Goal: Transaction & Acquisition: Purchase product/service

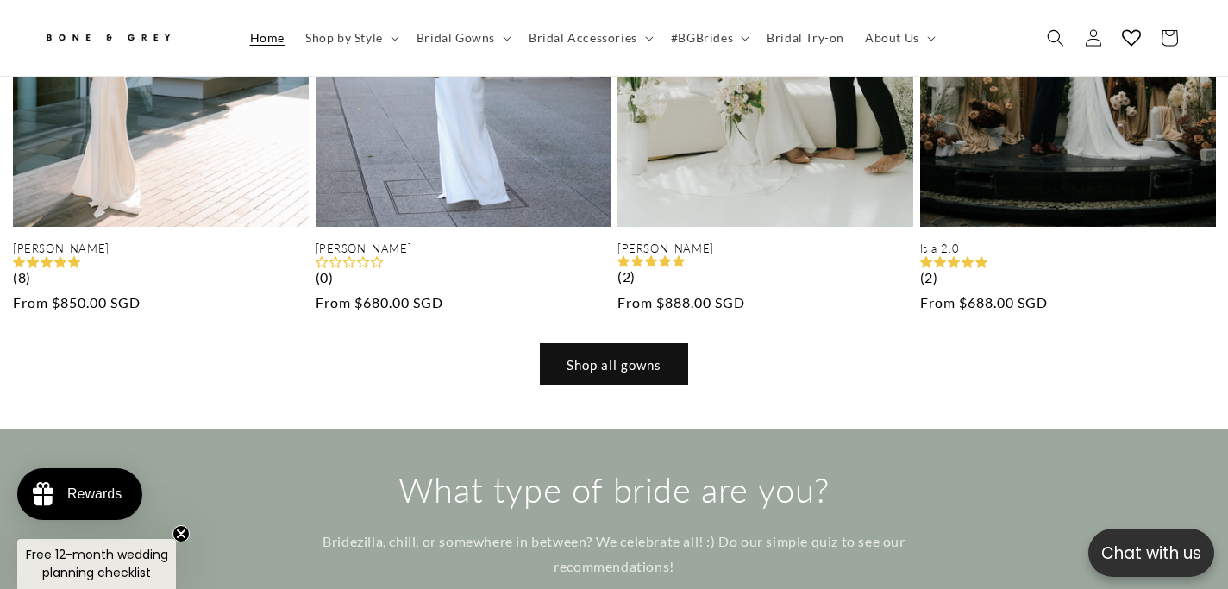
scroll to position [0, 1228]
click at [612, 344] on link "Shop all gowns" at bounding box center [614, 364] width 147 height 41
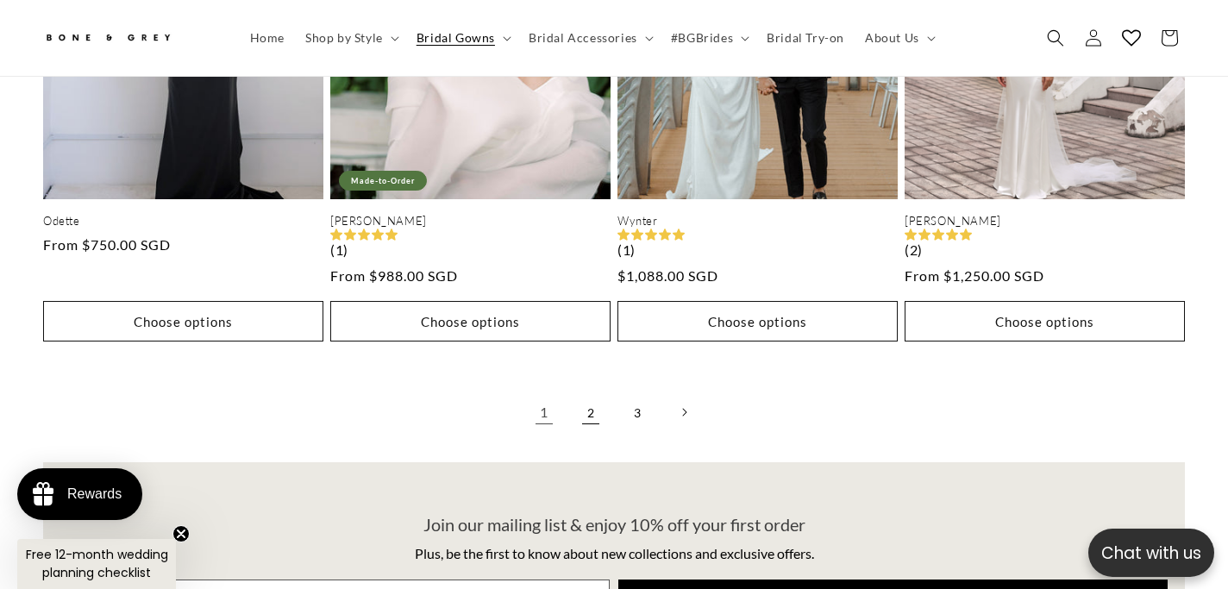
click at [586, 393] on link "2" at bounding box center [591, 412] width 38 height 38
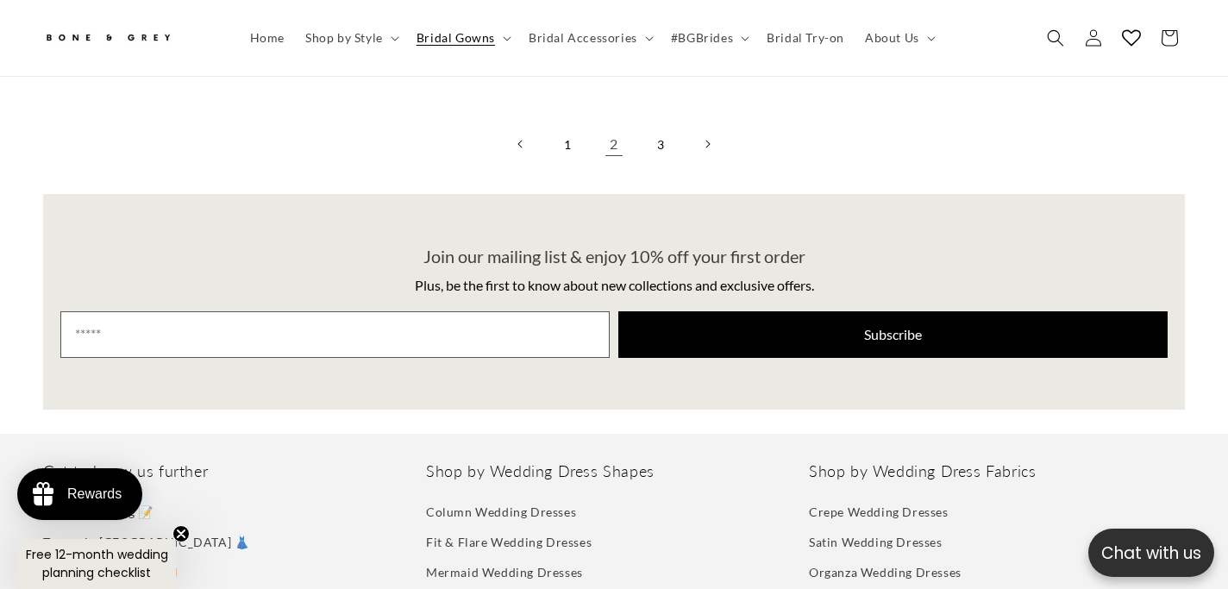
scroll to position [4605, 0]
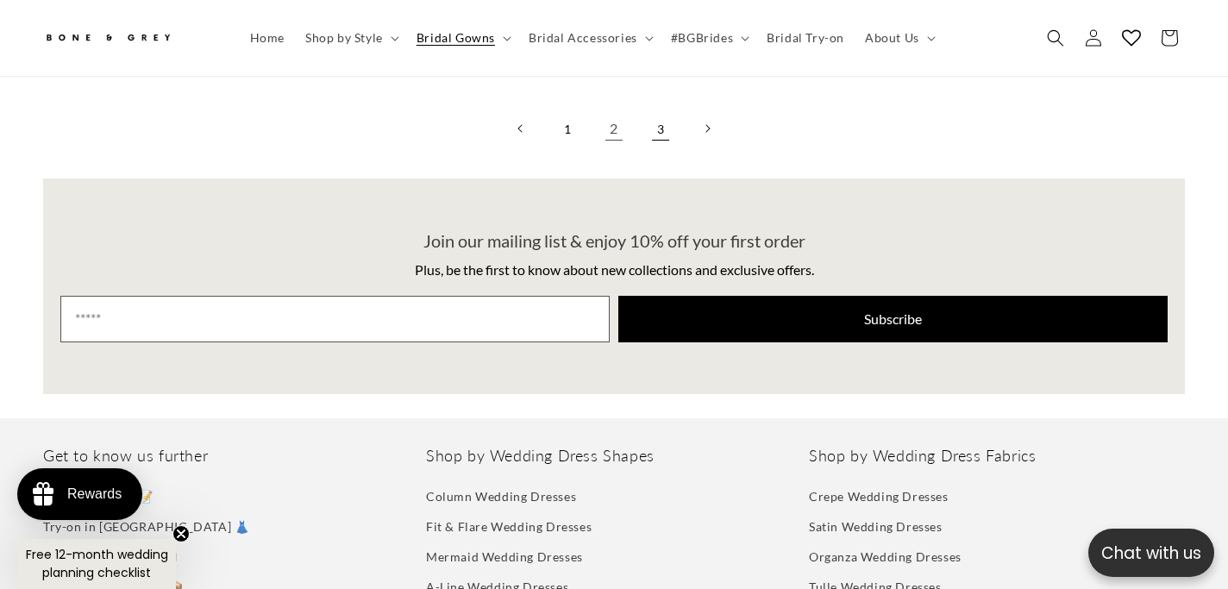
click at [669, 110] on link "3" at bounding box center [661, 129] width 38 height 38
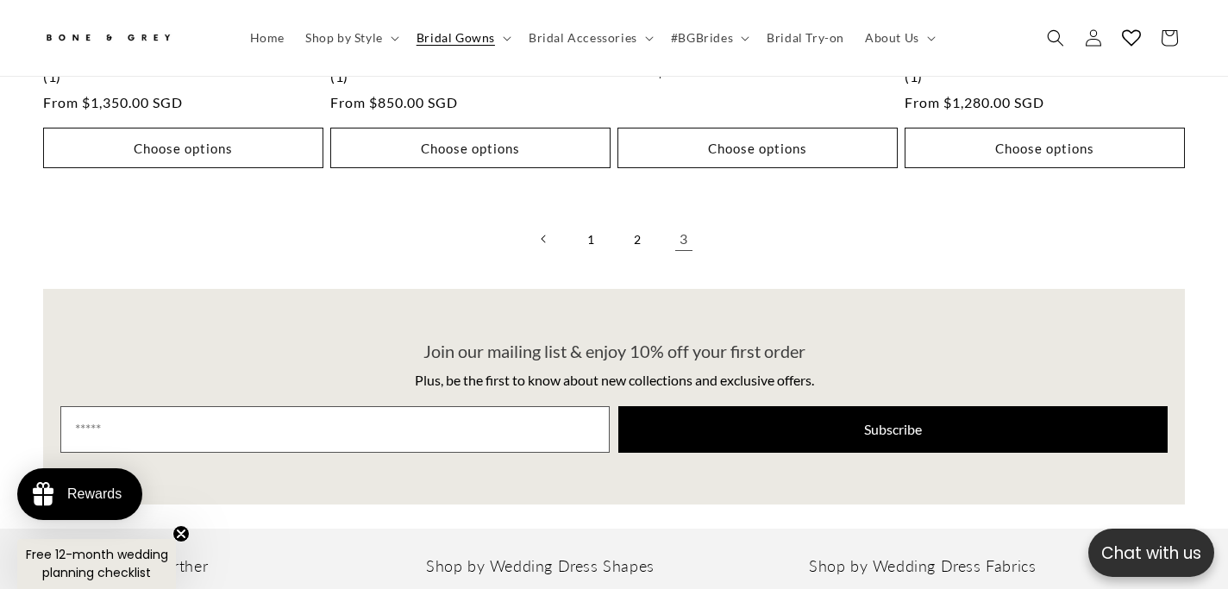
scroll to position [3931, 0]
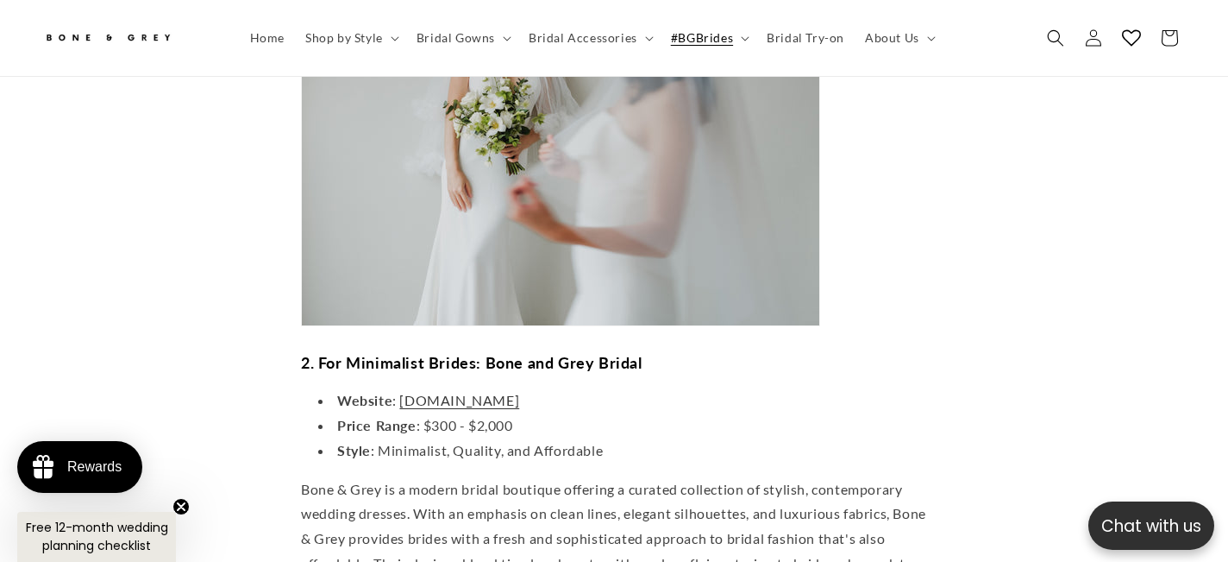
scroll to position [1955, 0]
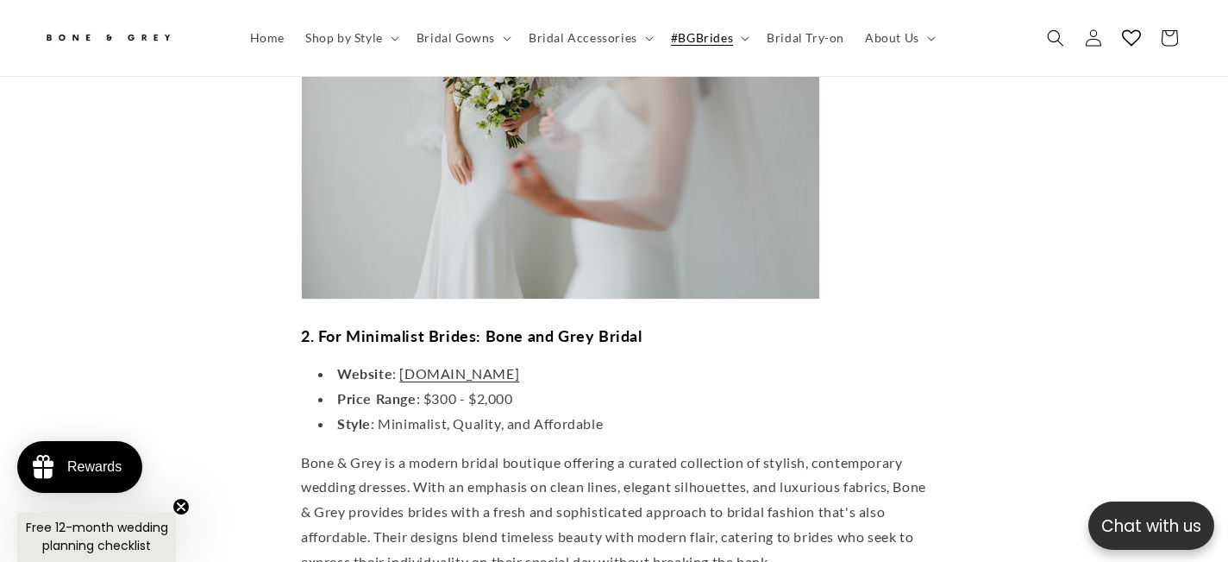
click at [491, 361] on li "Website : boneandgrey.com" at bounding box center [622, 373] width 609 height 25
click at [491, 365] on span "boneandgrey.com" at bounding box center [459, 373] width 120 height 16
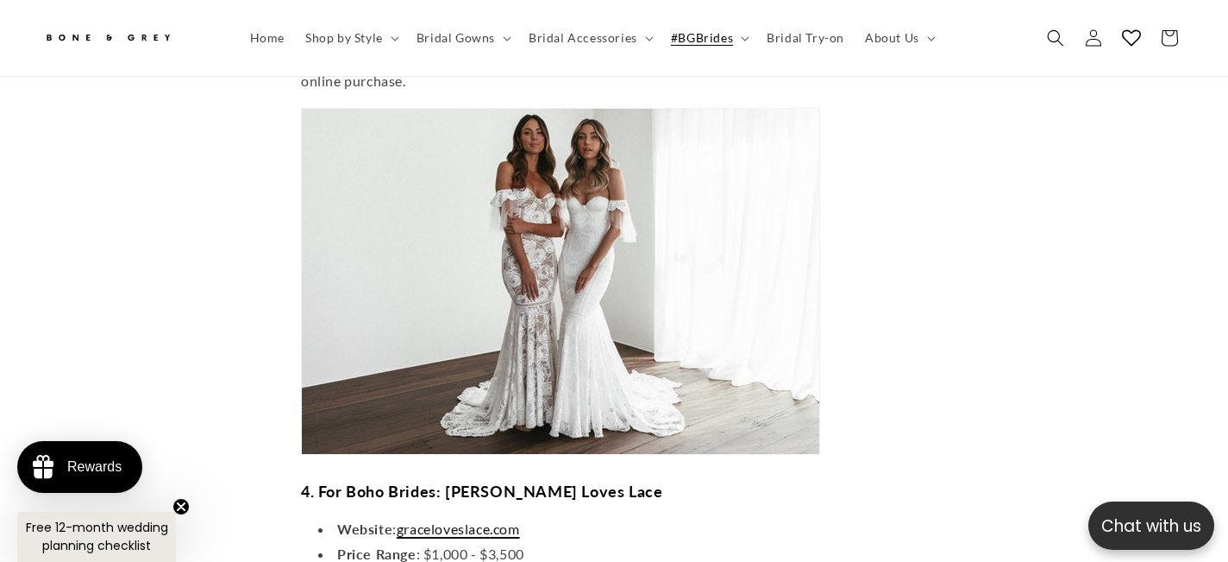
scroll to position [0, 0]
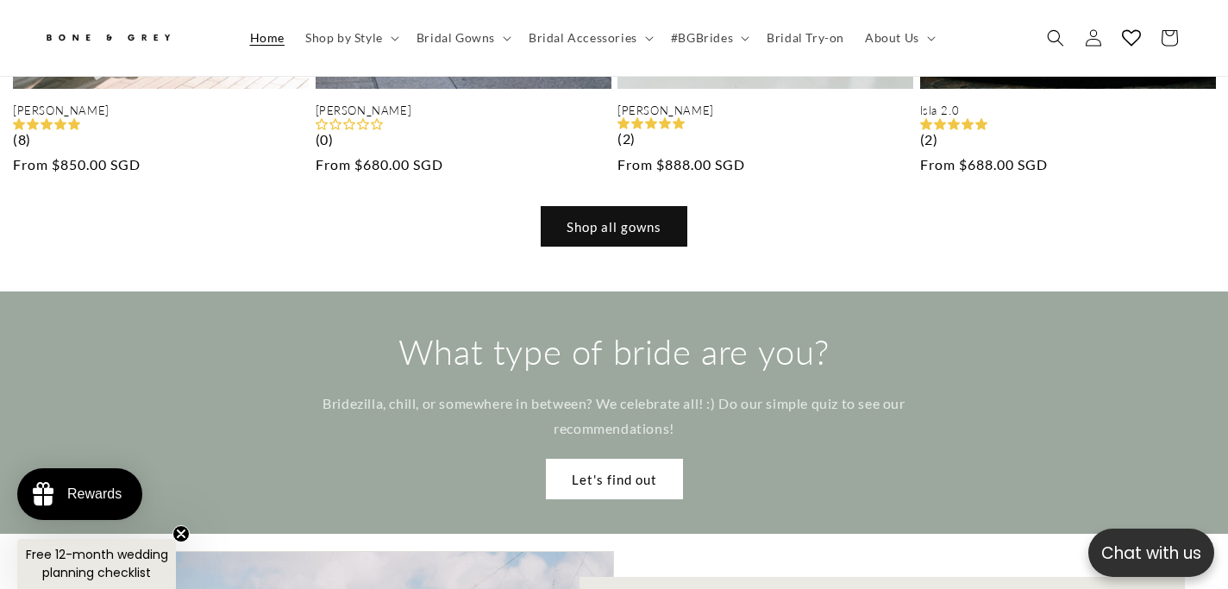
scroll to position [1780, 0]
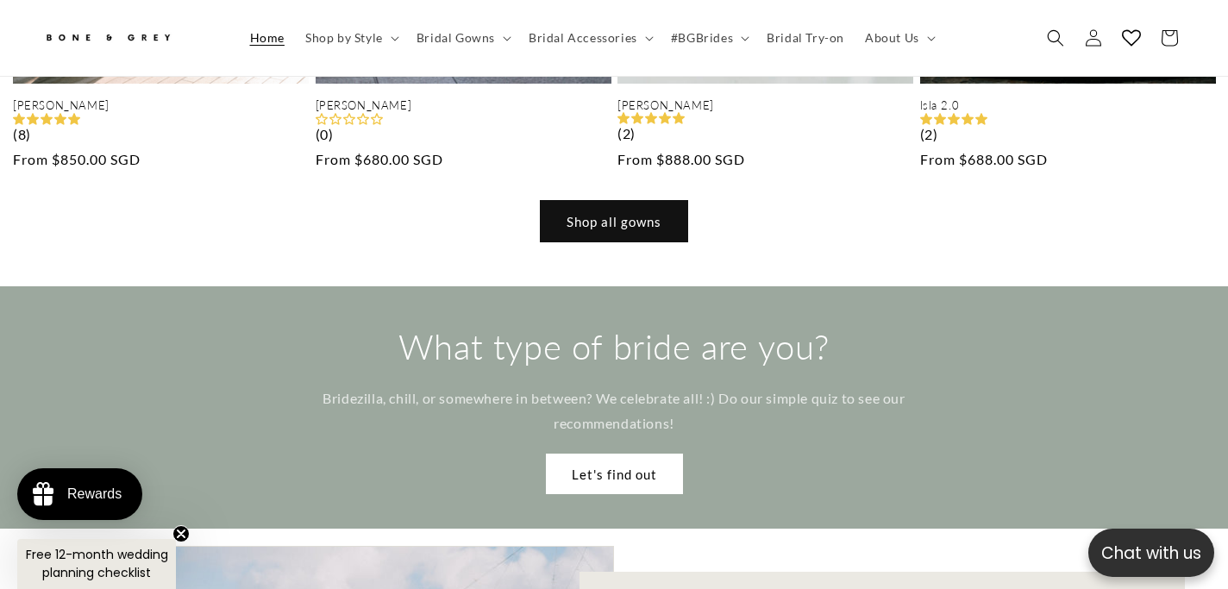
click at [641, 201] on link "Shop all gowns" at bounding box center [614, 221] width 147 height 41
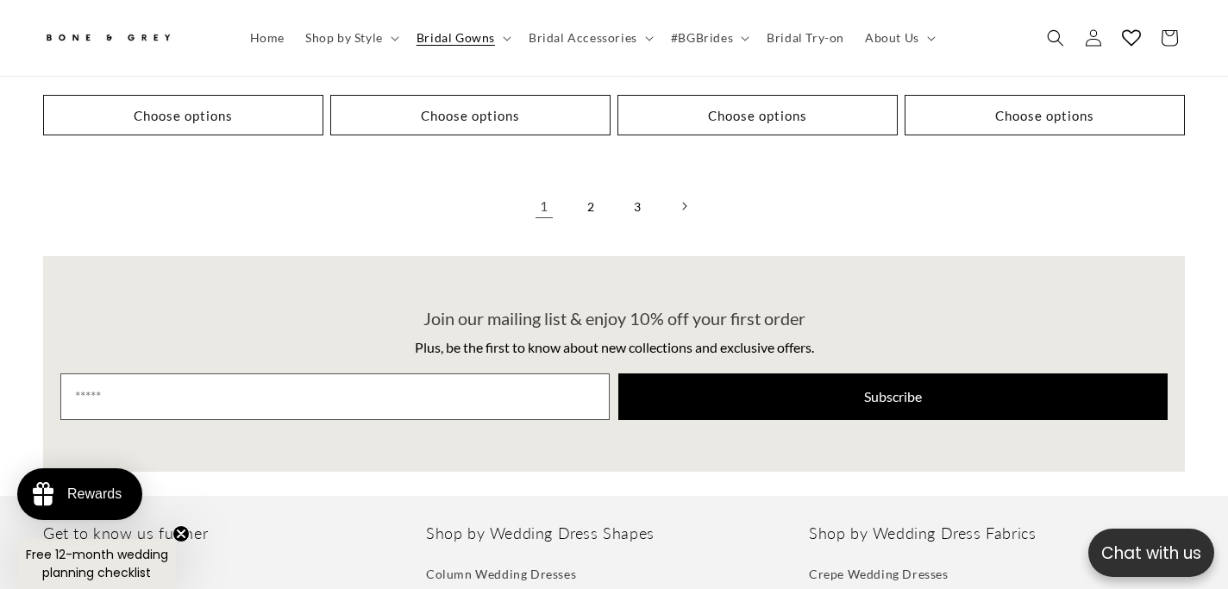
scroll to position [4517, 0]
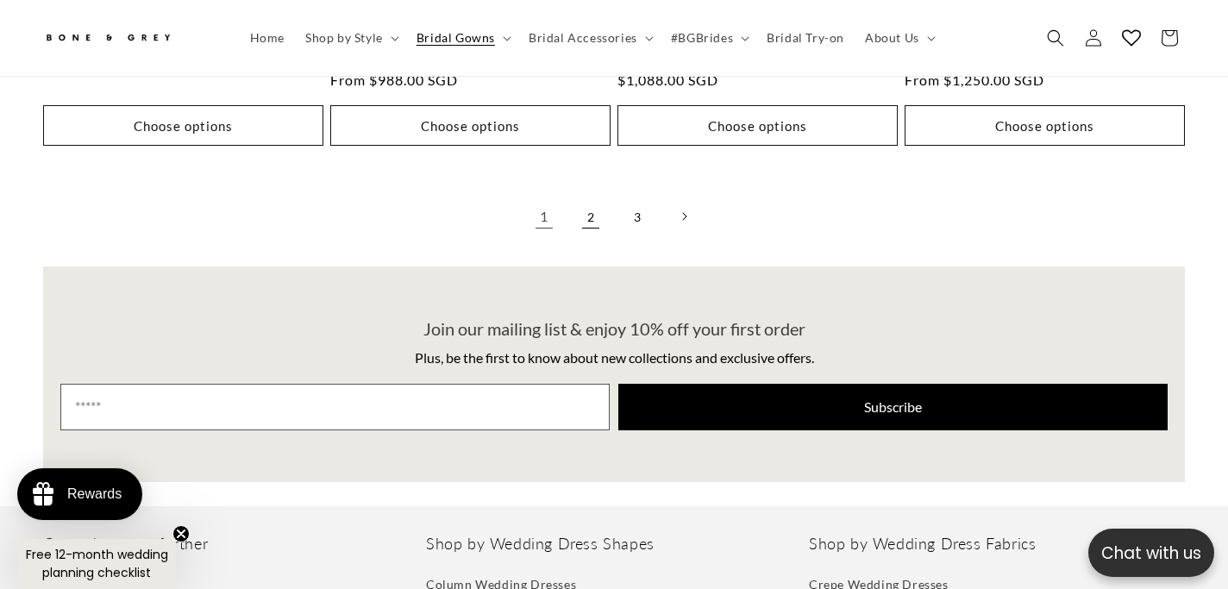
click at [587, 198] on link "2" at bounding box center [591, 217] width 38 height 38
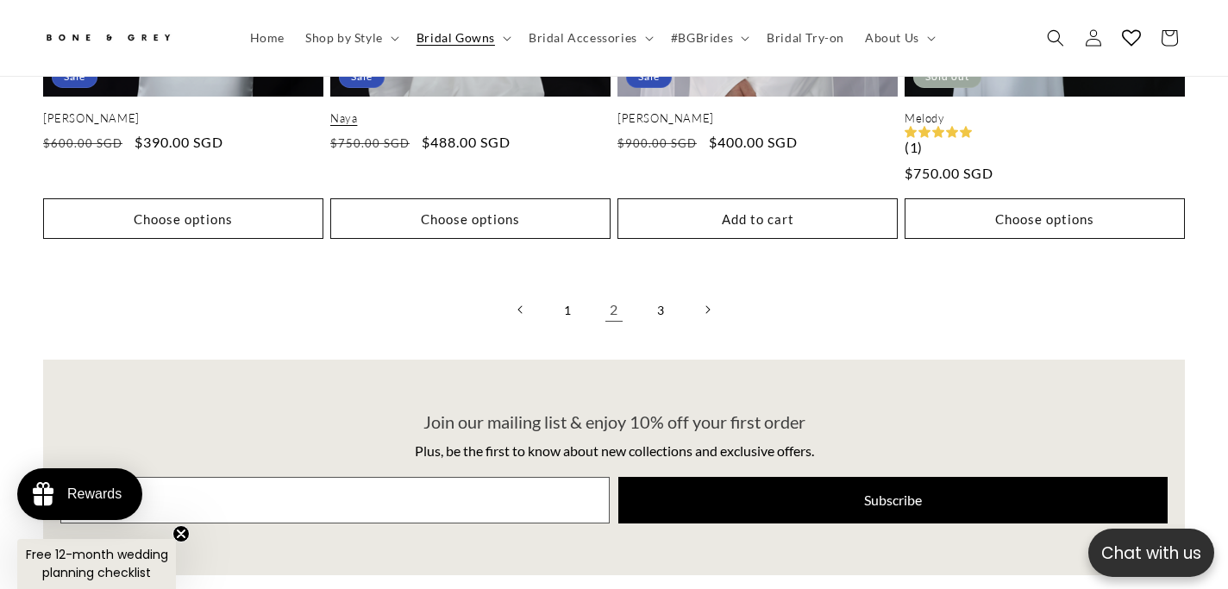
scroll to position [4534, 0]
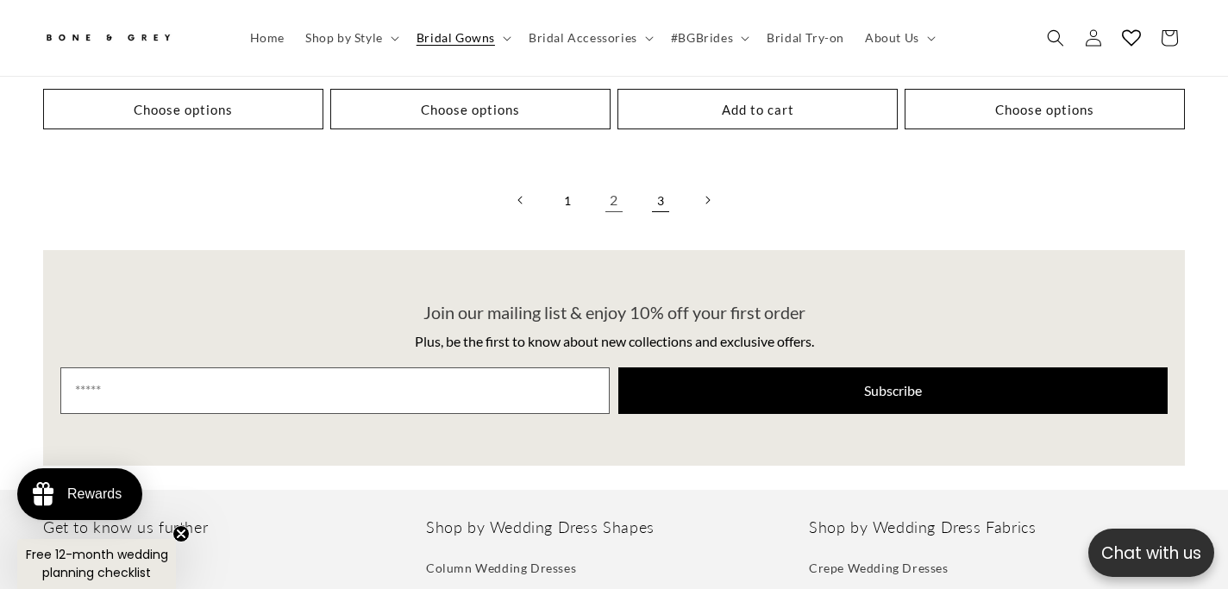
click at [656, 181] on link "3" at bounding box center [661, 200] width 38 height 38
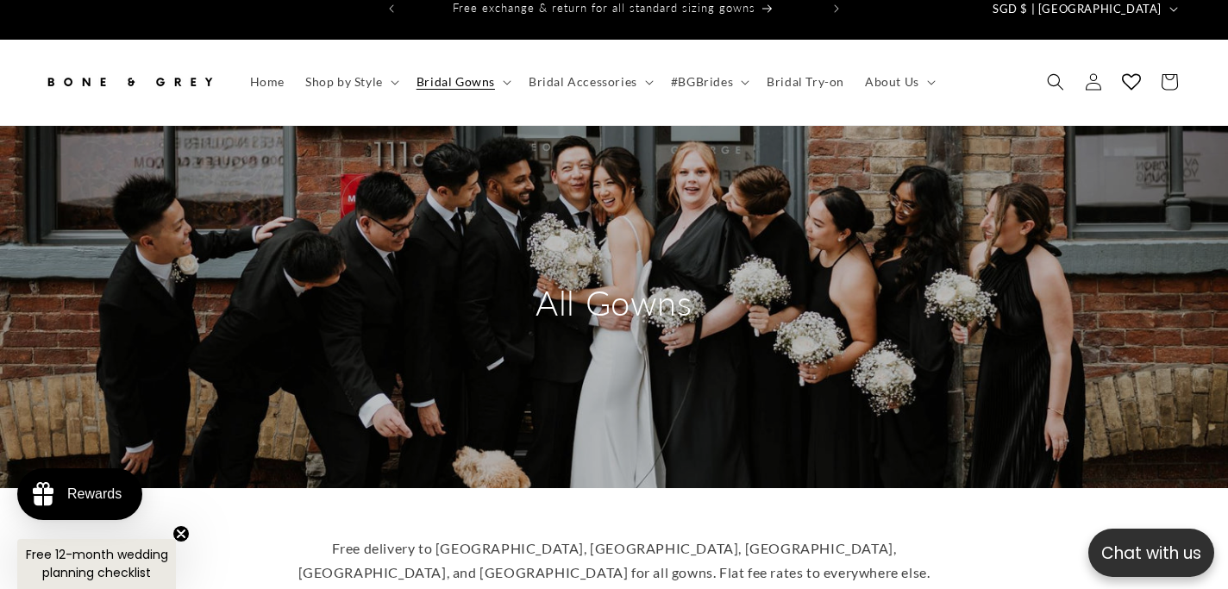
scroll to position [22, 0]
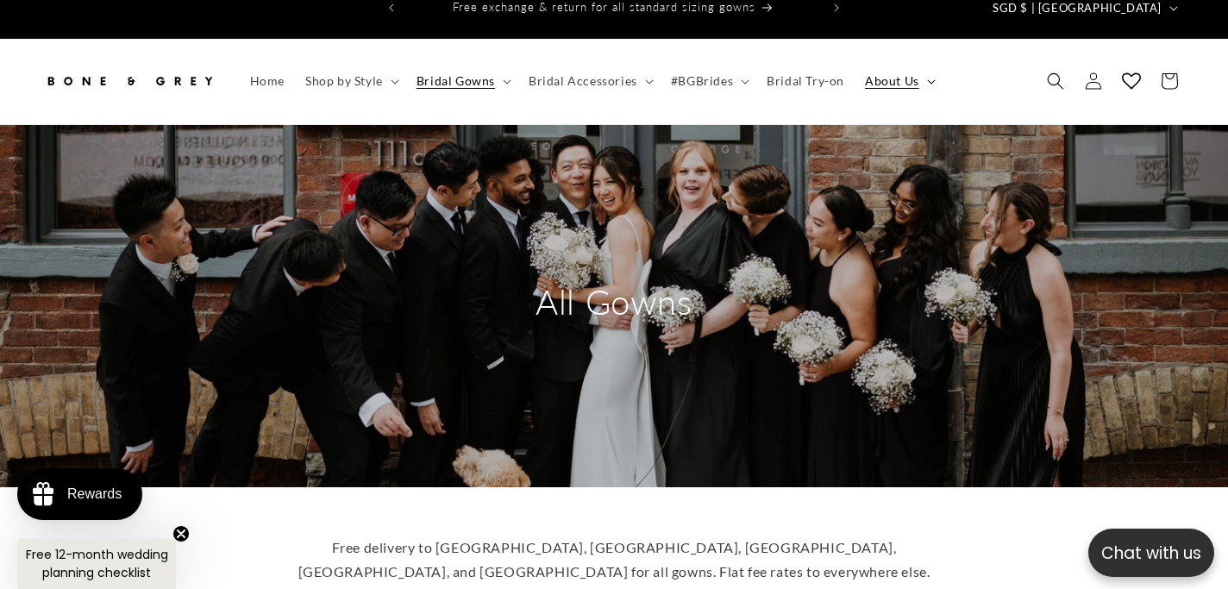
click at [927, 79] on icon at bounding box center [931, 81] width 9 height 5
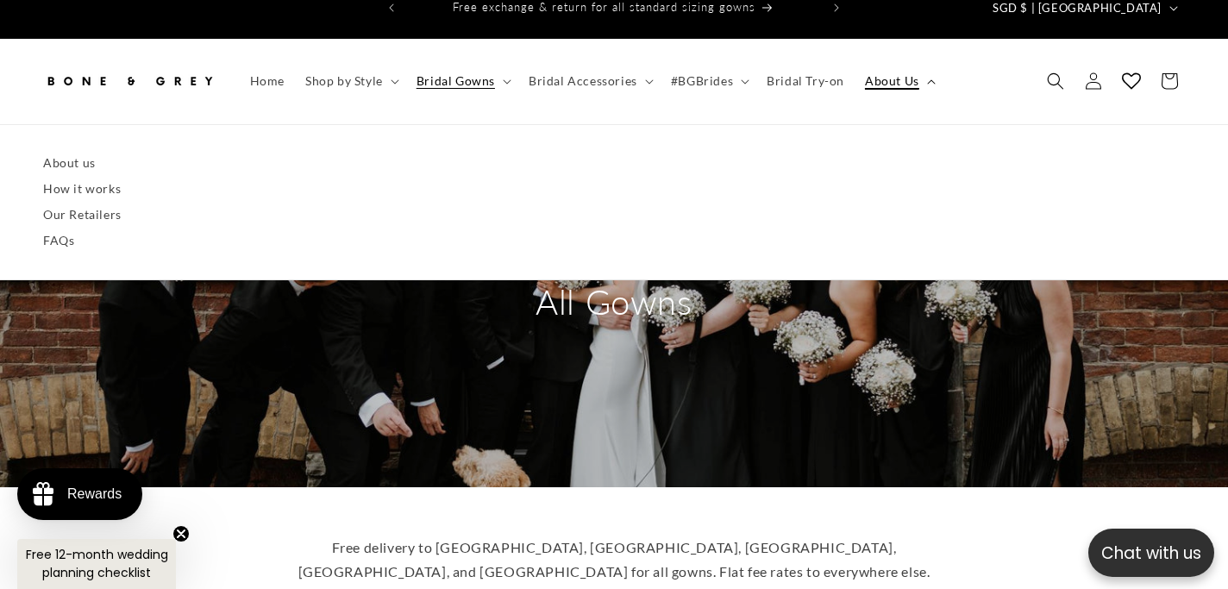
click at [927, 79] on icon at bounding box center [931, 81] width 9 height 5
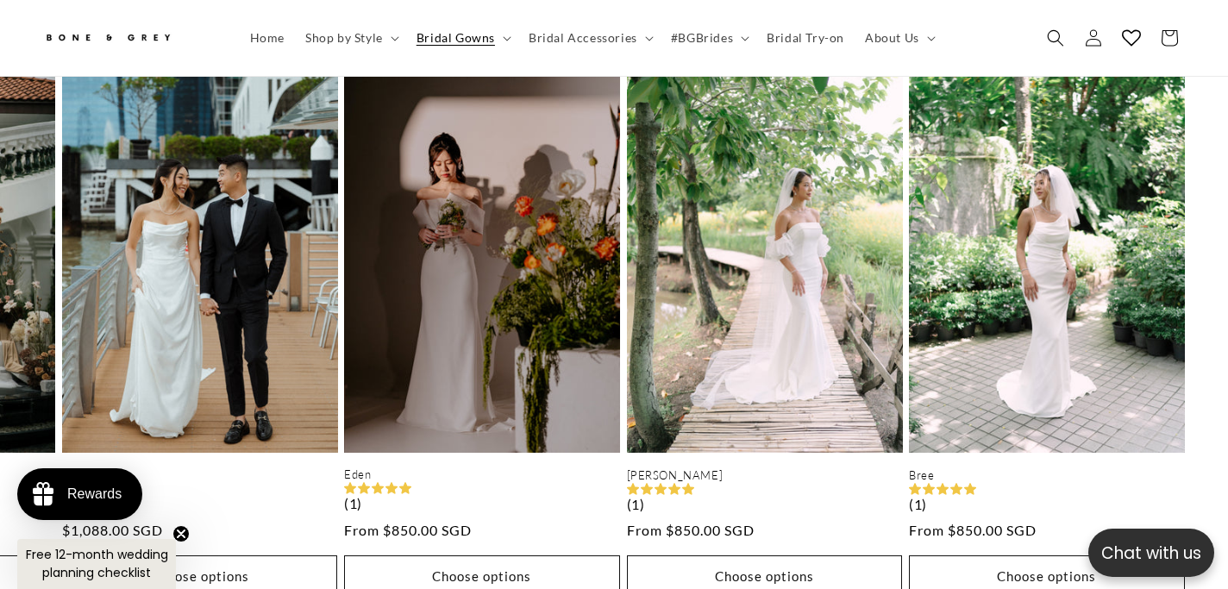
scroll to position [0, 0]
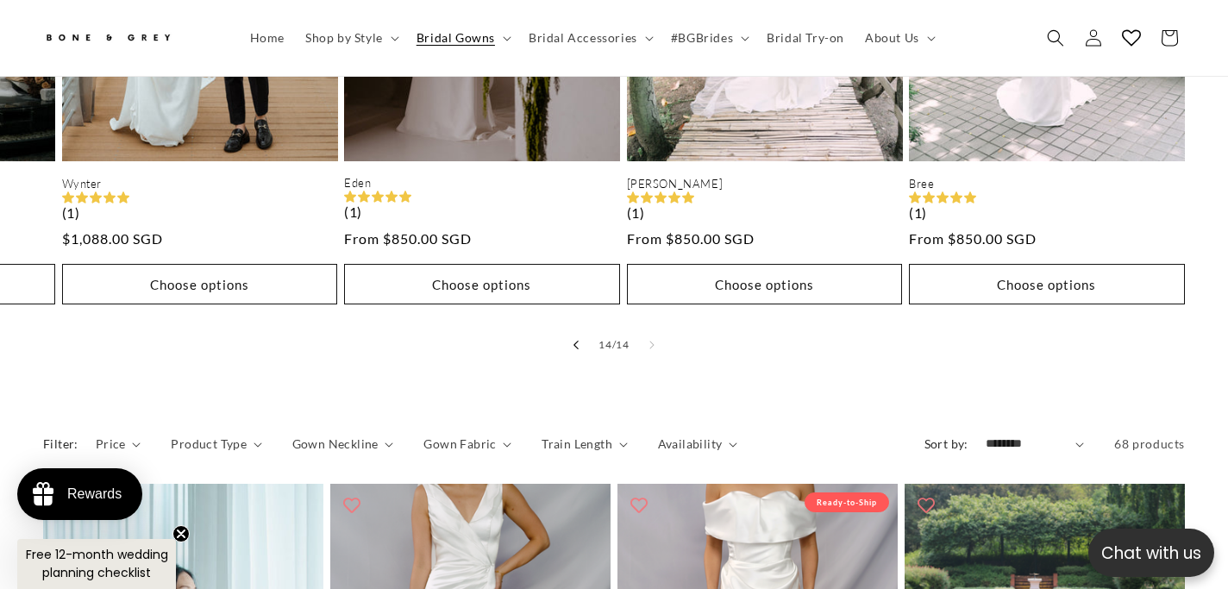
click at [570, 326] on button "Slide left" at bounding box center [576, 345] width 38 height 38
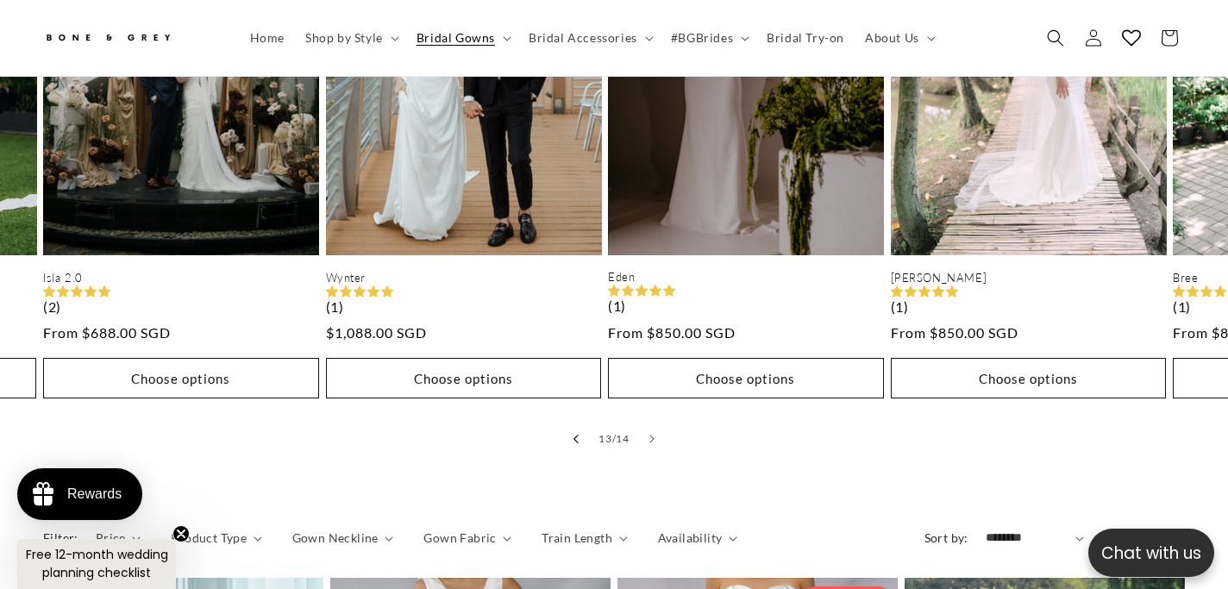
click at [579, 420] on button "Slide left" at bounding box center [576, 439] width 38 height 38
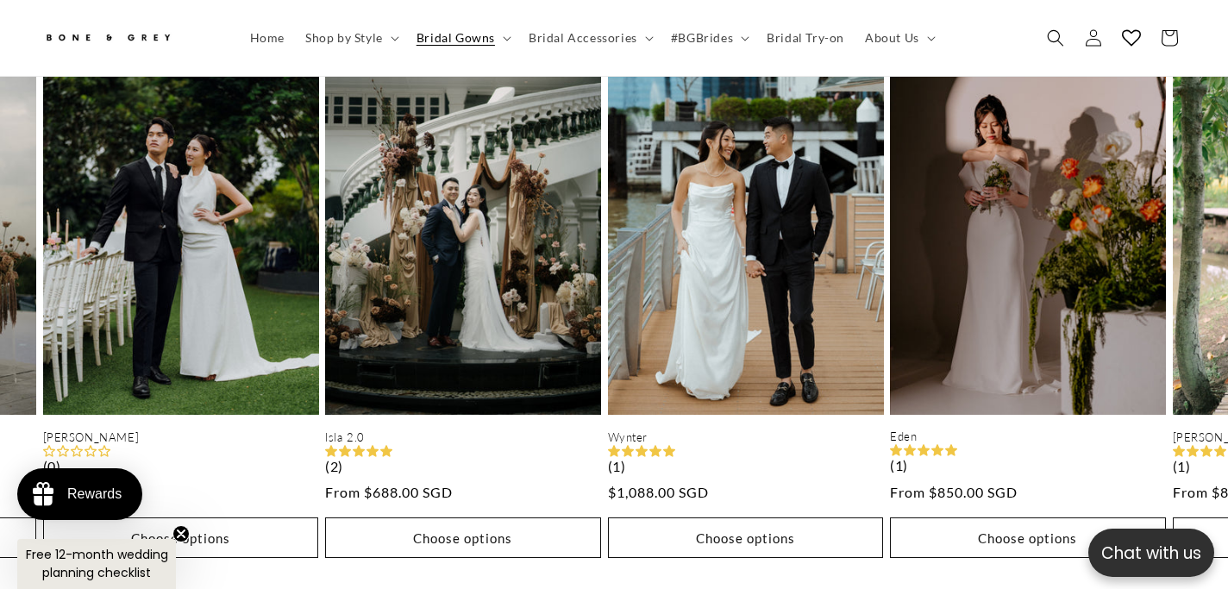
click at [583, 580] on button "Slide left" at bounding box center [576, 599] width 38 height 38
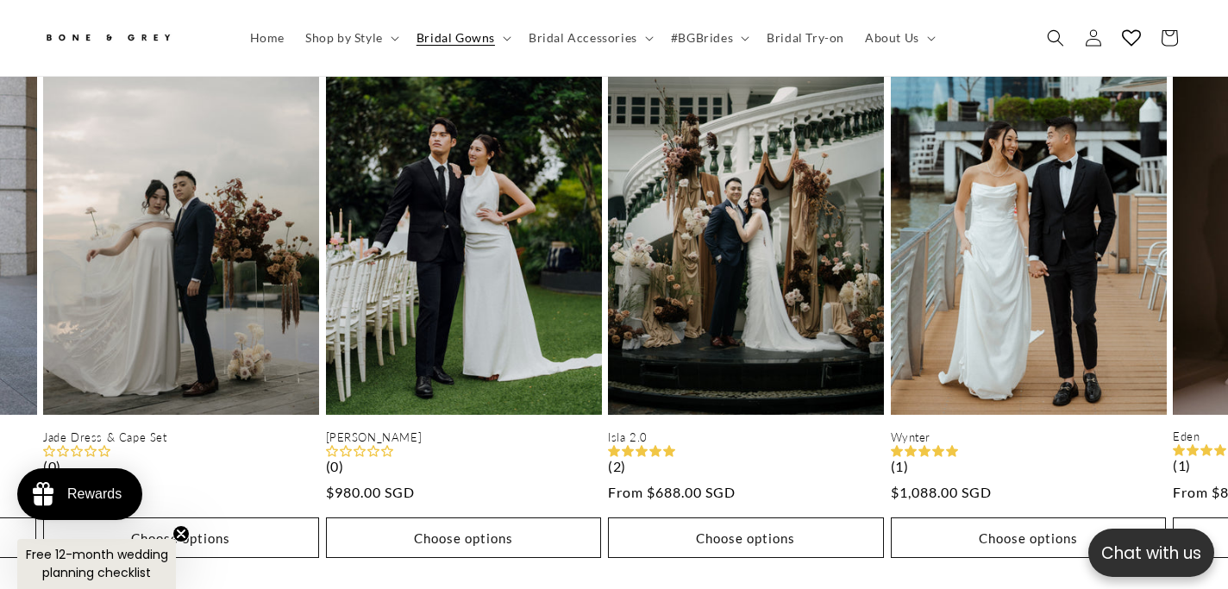
click at [583, 580] on button "Slide left" at bounding box center [576, 599] width 38 height 38
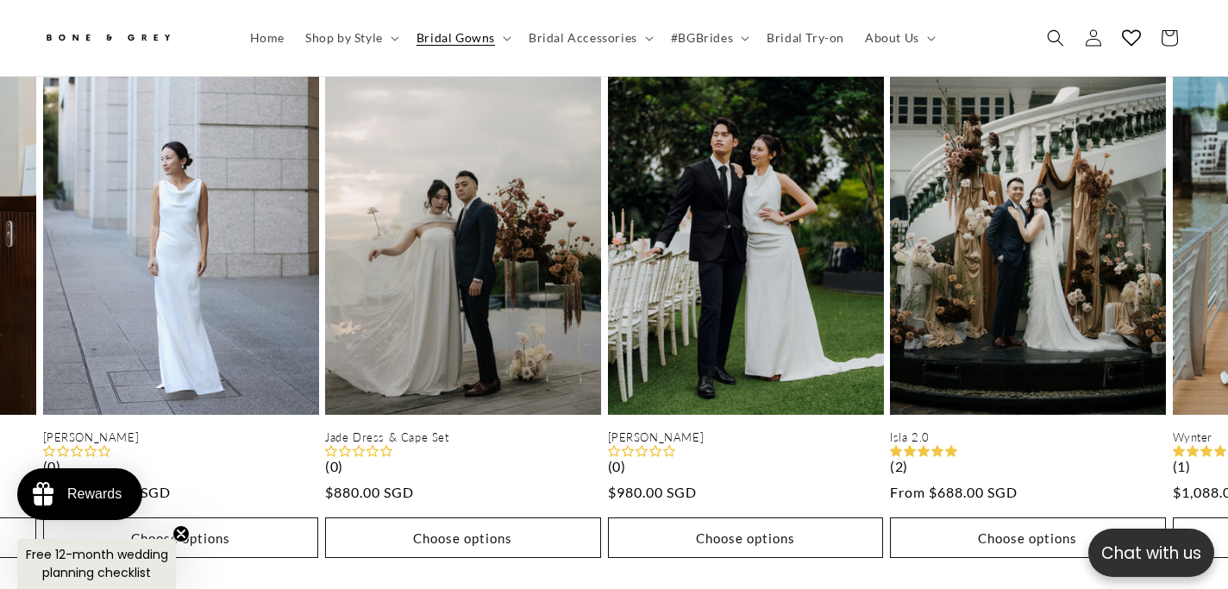
click at [583, 580] on button "Slide left" at bounding box center [576, 599] width 38 height 38
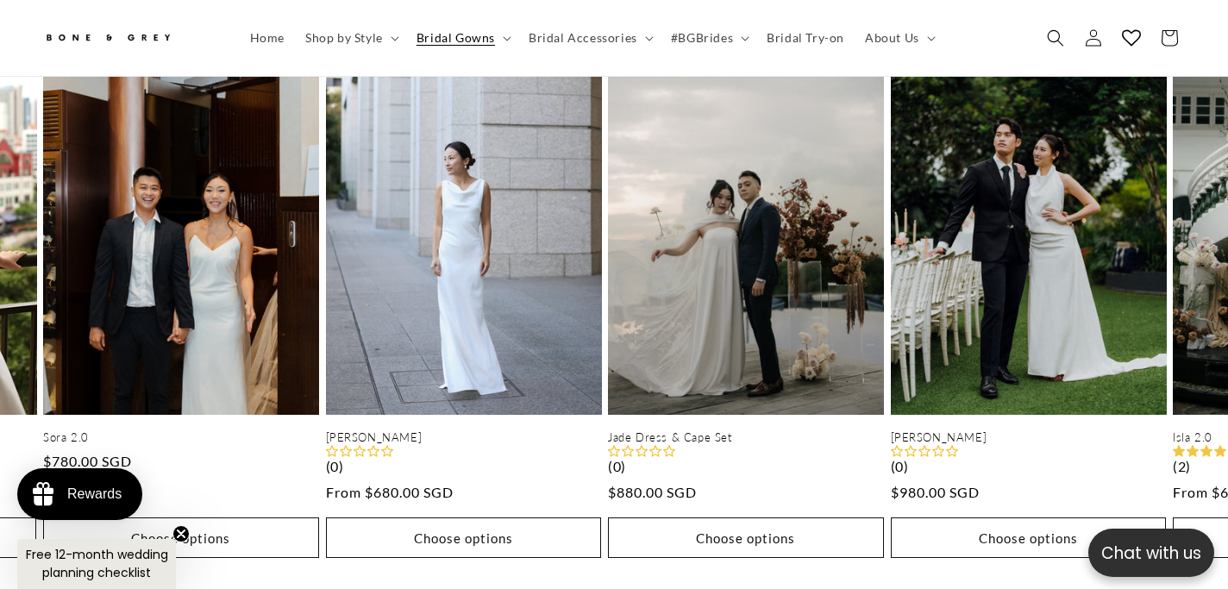
click at [583, 580] on button "Slide left" at bounding box center [576, 599] width 38 height 38
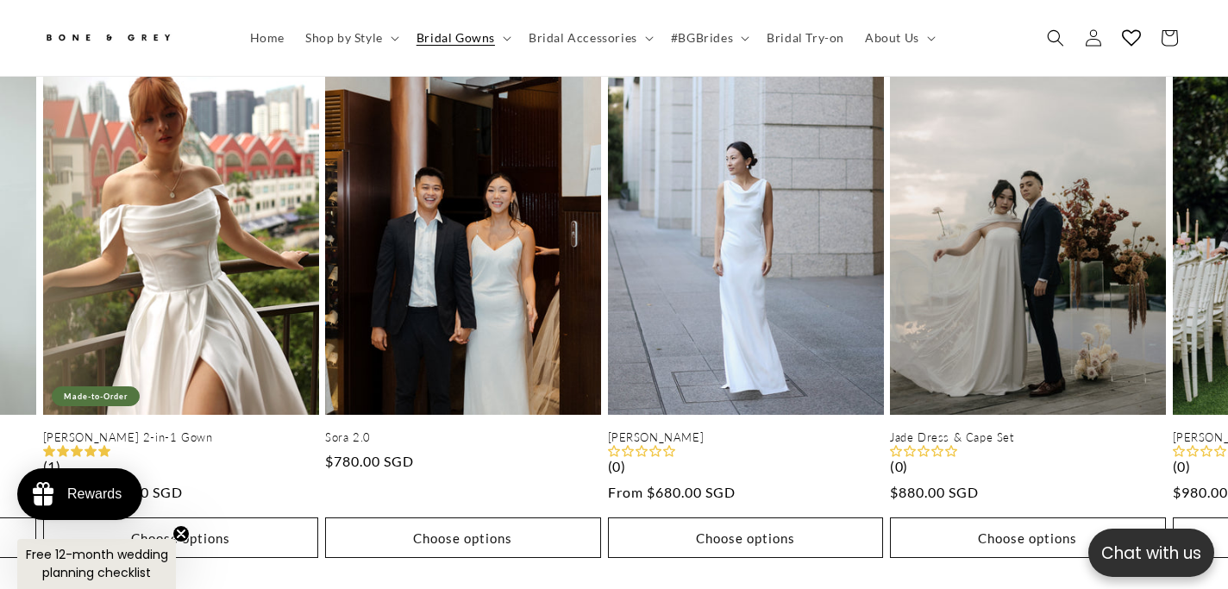
click at [583, 580] on button "Slide left" at bounding box center [576, 599] width 38 height 38
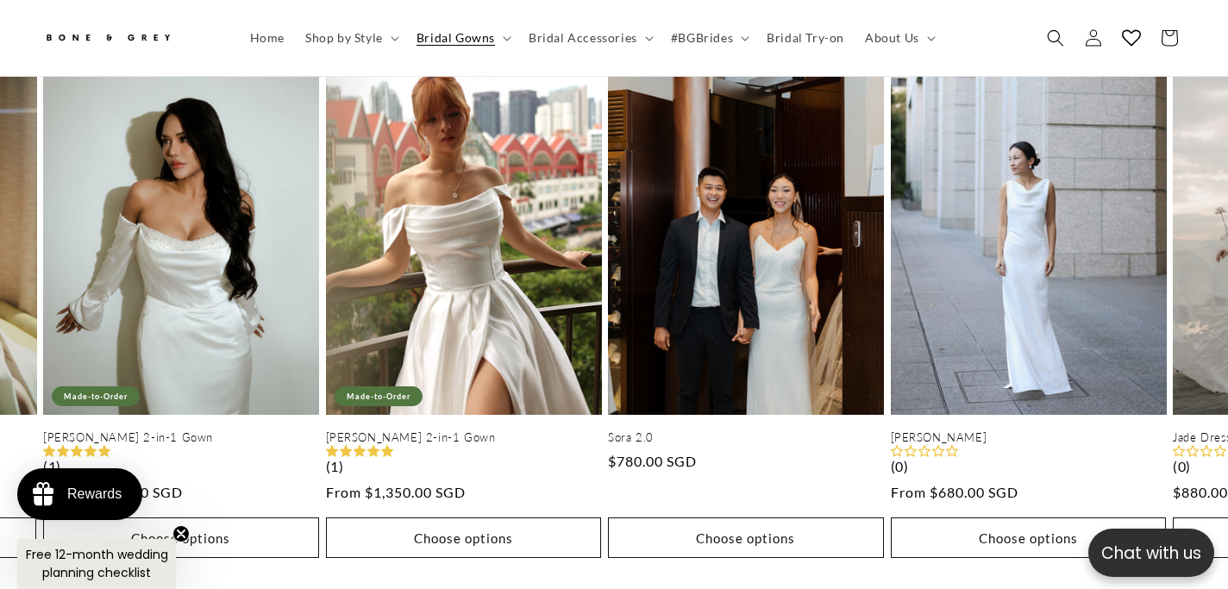
click at [583, 580] on button "Slide left" at bounding box center [576, 599] width 38 height 38
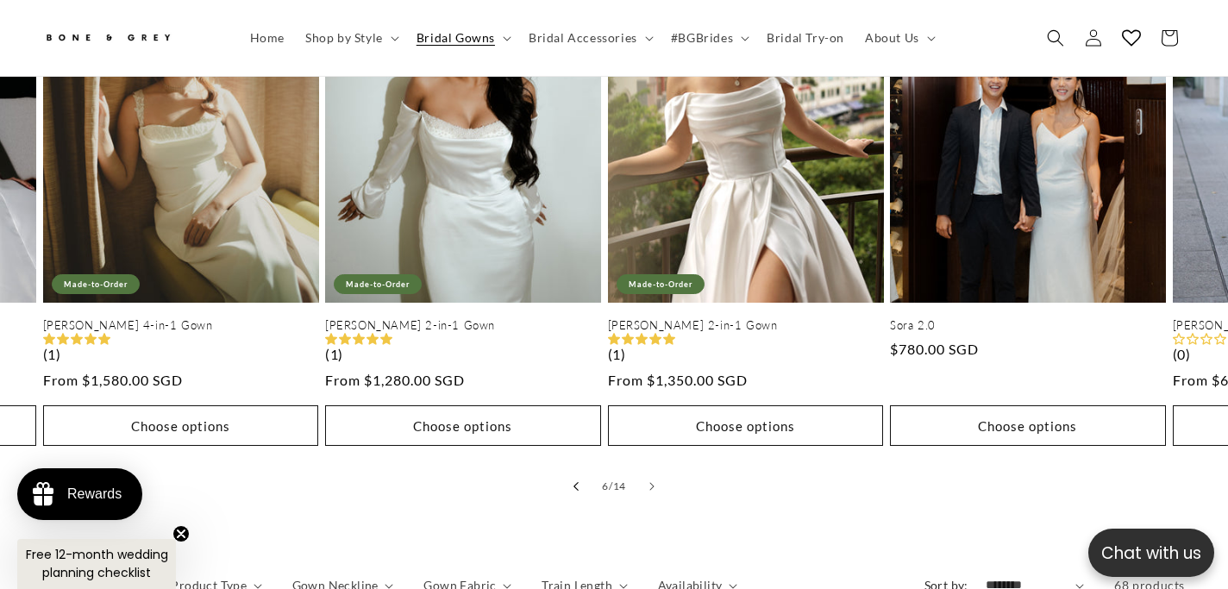
click at [567, 468] on button "Slide left" at bounding box center [576, 487] width 38 height 38
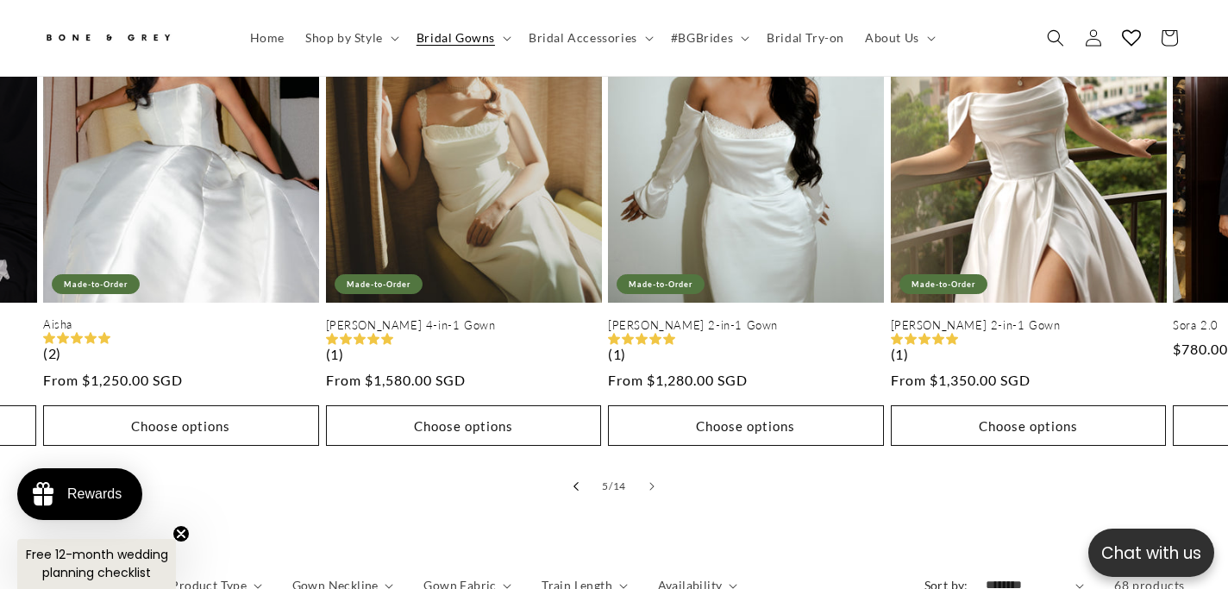
click at [566, 468] on button "Slide left" at bounding box center [576, 487] width 38 height 38
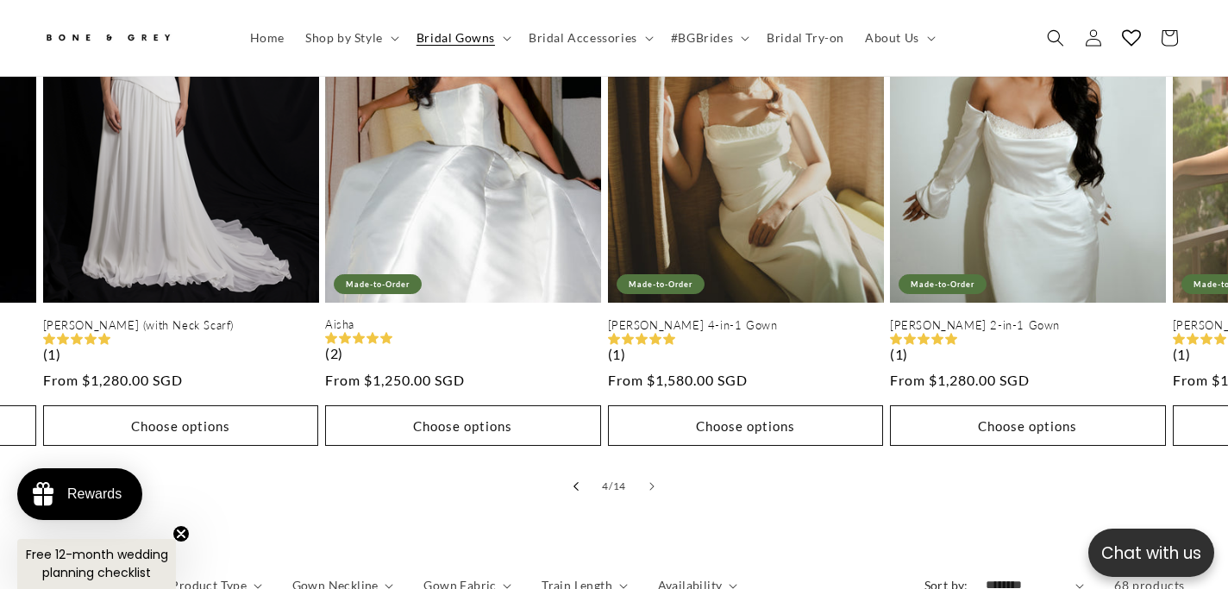
click at [566, 468] on button "Slide left" at bounding box center [576, 487] width 38 height 38
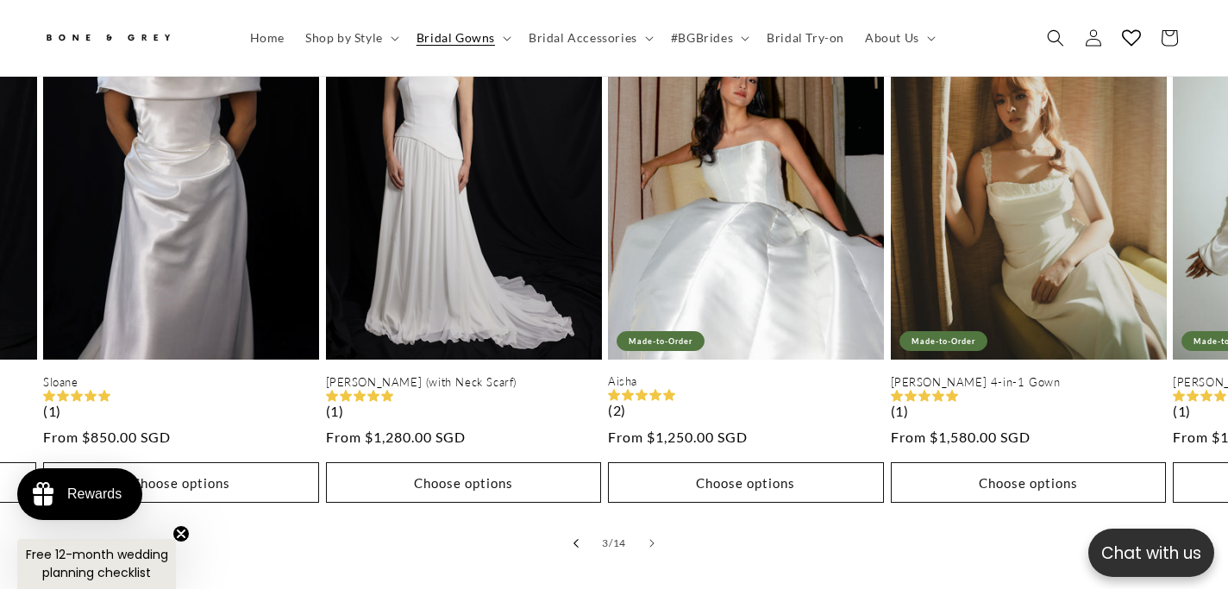
click at [585, 524] on button "Slide left" at bounding box center [576, 543] width 38 height 38
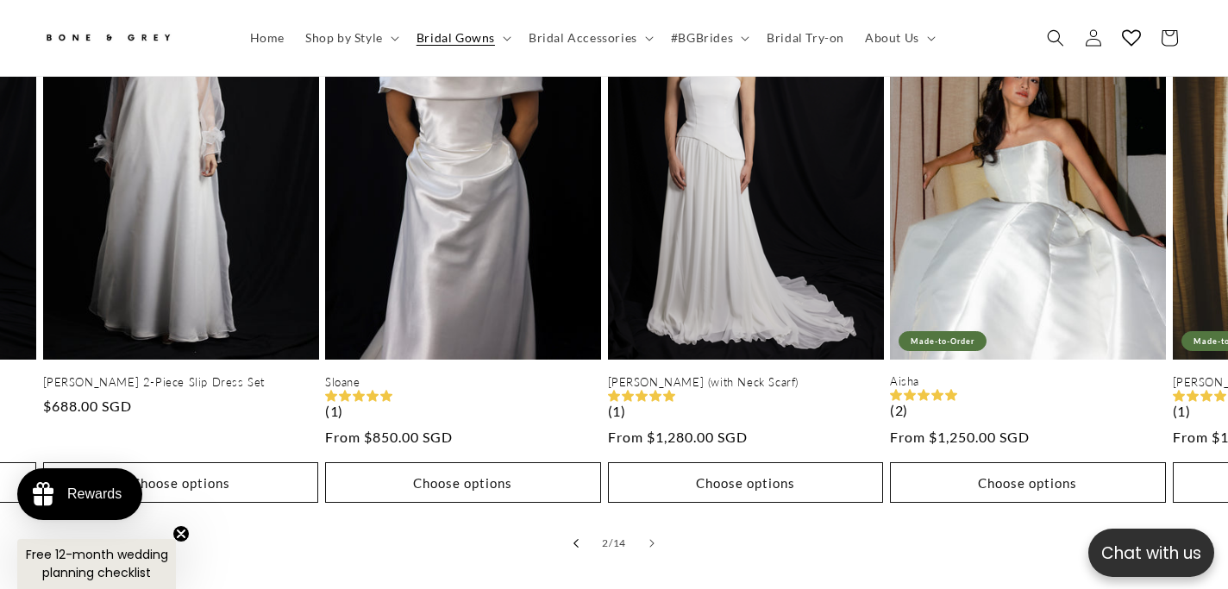
click at [585, 524] on button "Slide left" at bounding box center [576, 543] width 38 height 38
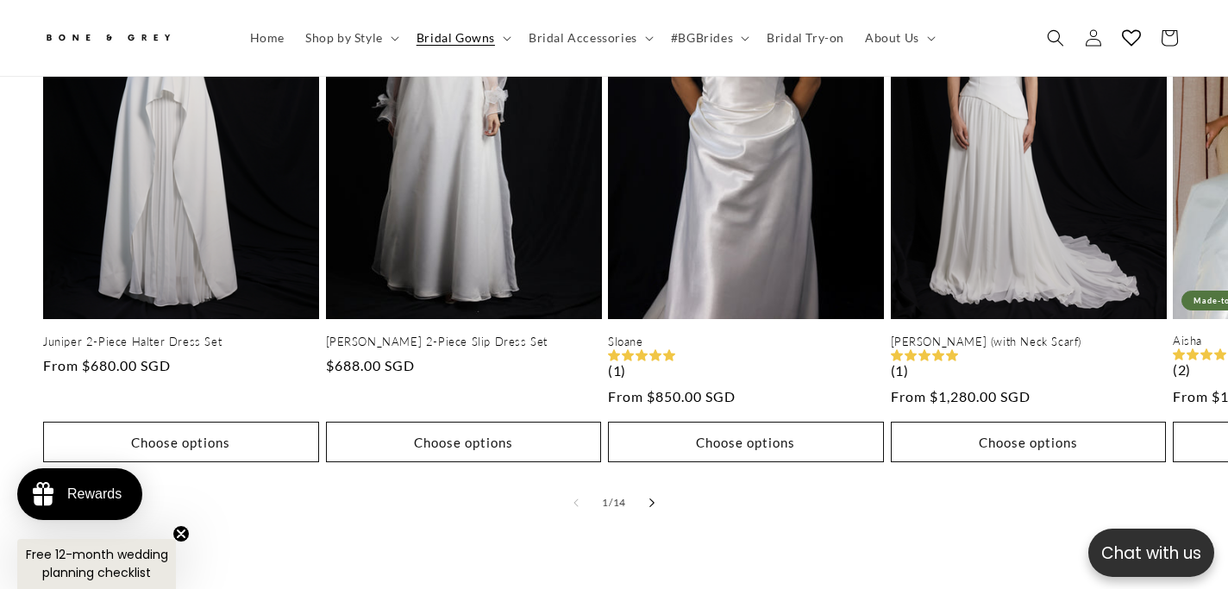
click at [665, 484] on button "Slide right" at bounding box center [652, 503] width 38 height 38
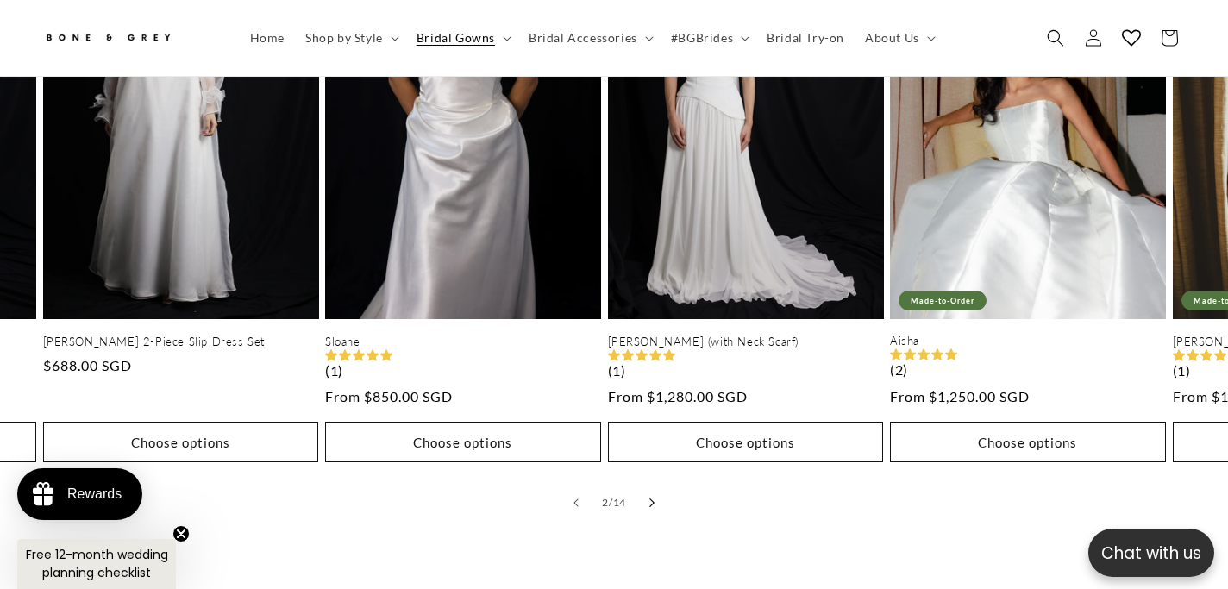
click at [665, 484] on button "Slide right" at bounding box center [652, 503] width 38 height 38
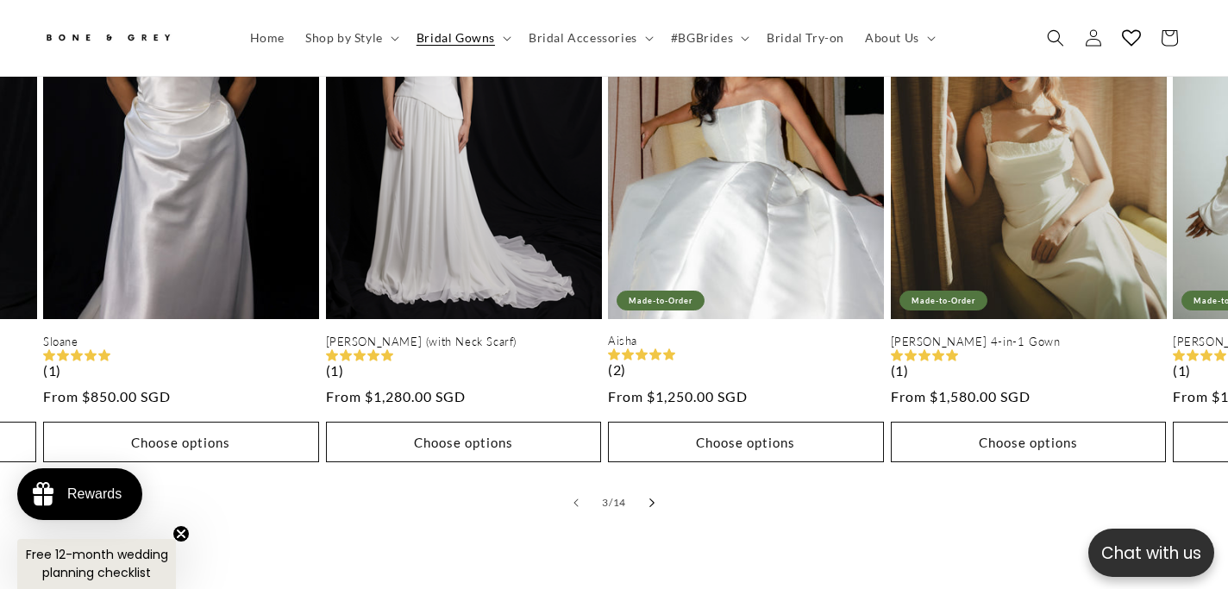
click at [665, 484] on button "Slide right" at bounding box center [652, 503] width 38 height 38
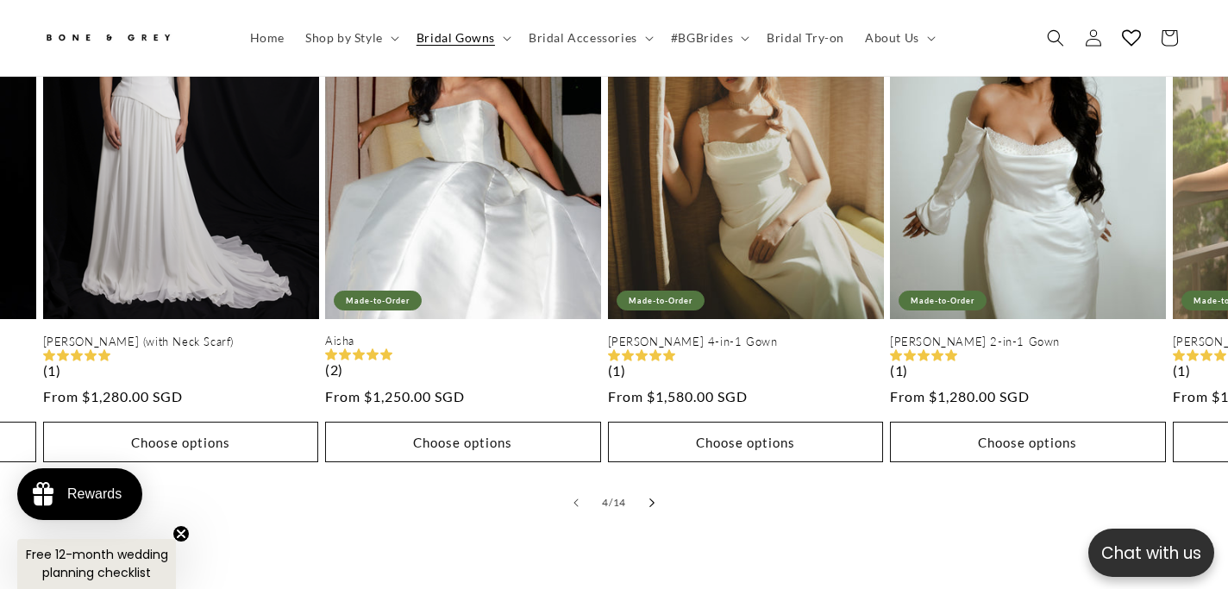
click at [665, 484] on button "Slide right" at bounding box center [652, 503] width 38 height 38
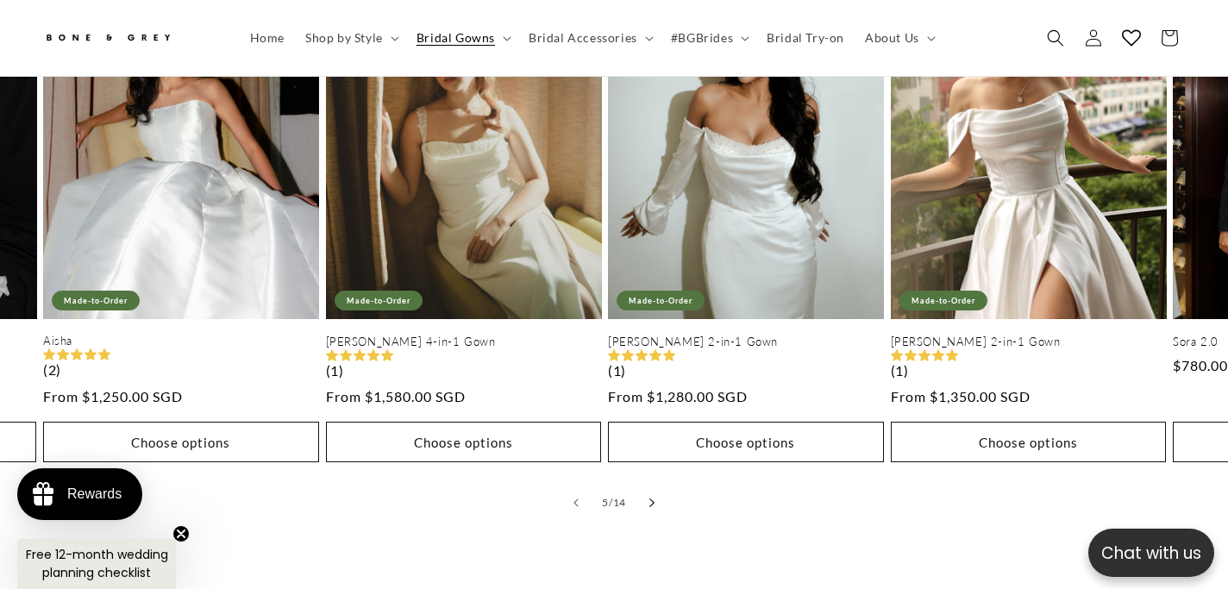
click at [665, 484] on button "Slide right" at bounding box center [652, 503] width 38 height 38
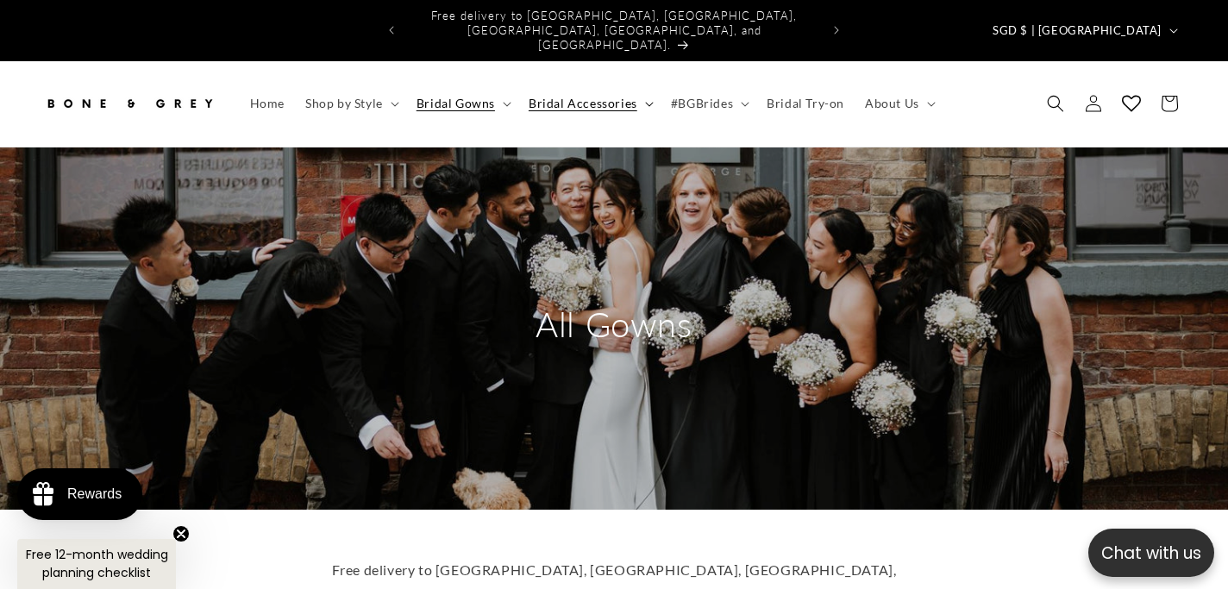
click at [645, 102] on icon at bounding box center [649, 104] width 9 height 5
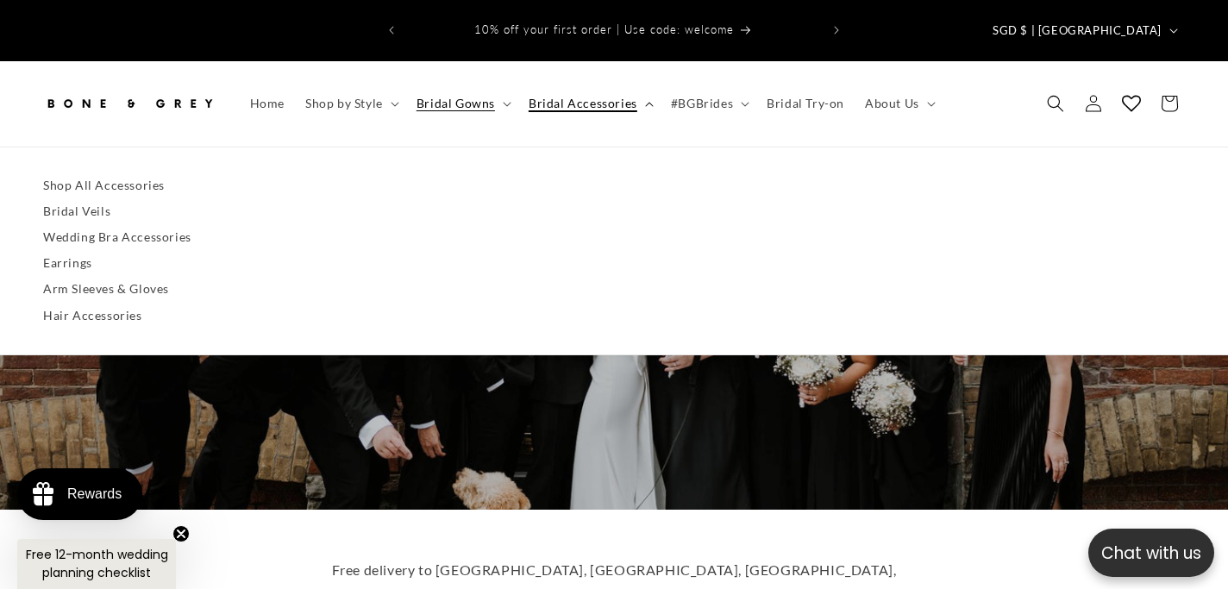
click at [642, 85] on summary "Bridal Accessories" at bounding box center [589, 103] width 142 height 36
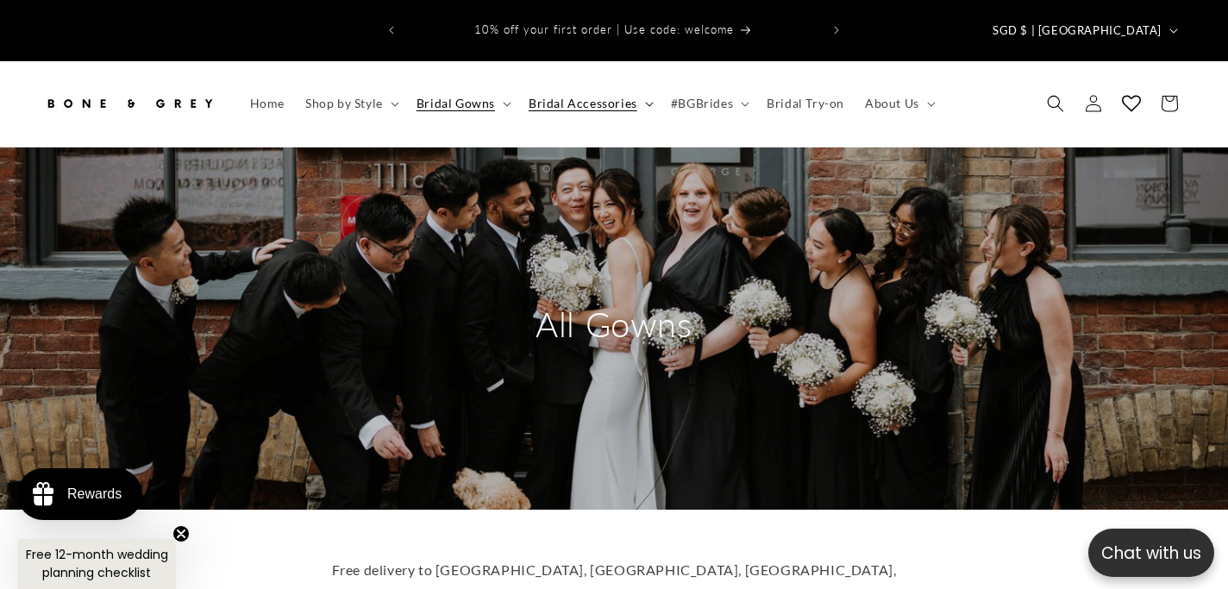
click at [642, 85] on summary "Bridal Accessories" at bounding box center [589, 103] width 142 height 36
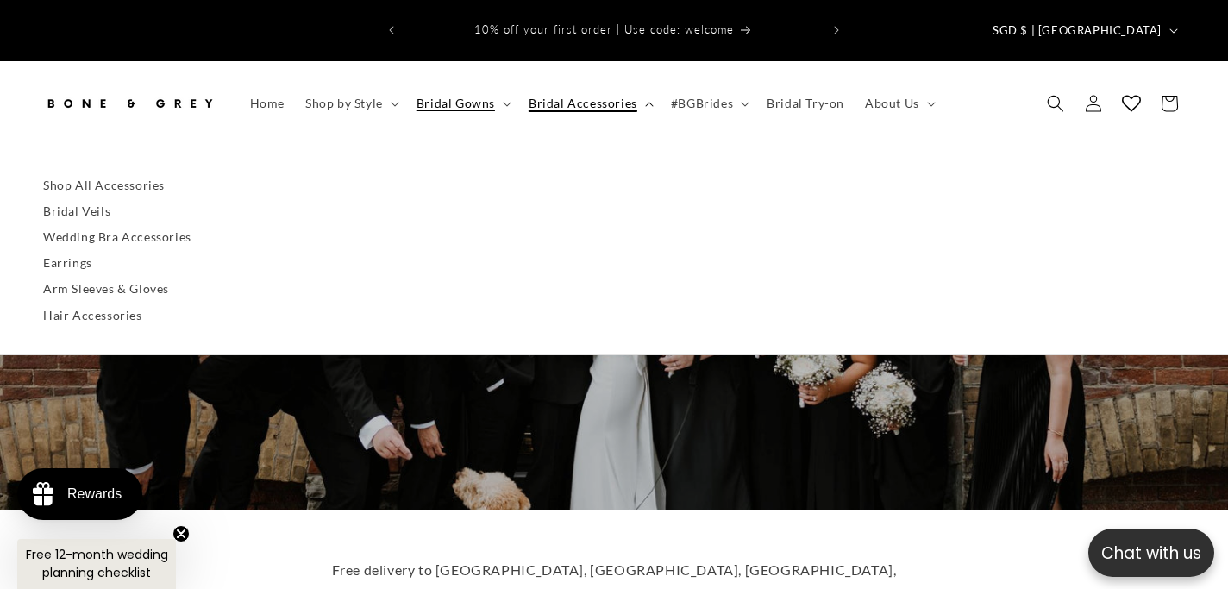
click at [639, 85] on summary "Bridal Accessories" at bounding box center [589, 103] width 142 height 36
